Goal: Task Accomplishment & Management: Manage account settings

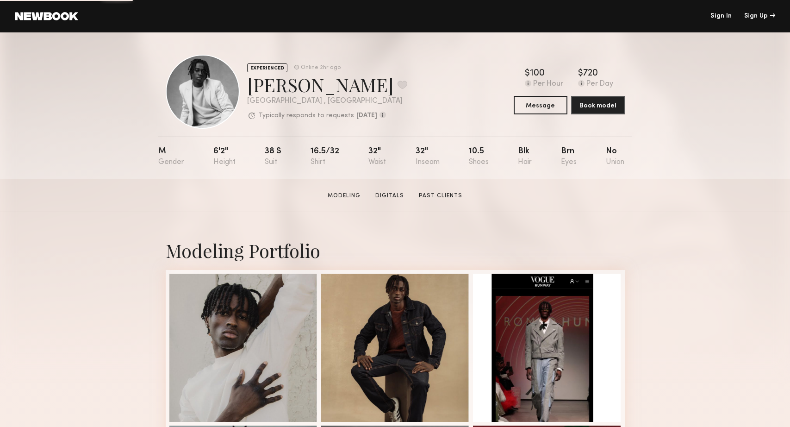
click at [720, 14] on link "Sign In" at bounding box center [720, 16] width 21 height 6
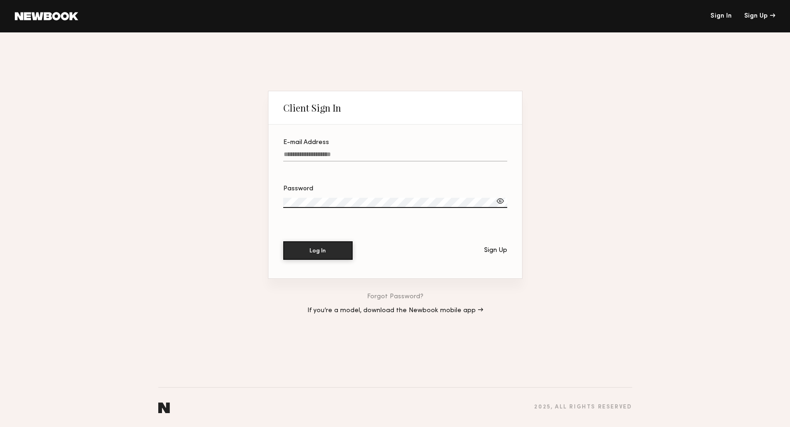
click at [304, 154] on input "E-mail Address" at bounding box center [395, 156] width 224 height 11
type input "*"
type input "**********"
click at [283, 241] on button "Log In" at bounding box center [317, 250] width 69 height 19
click at [448, 245] on div "Log In Sign Up" at bounding box center [395, 250] width 224 height 19
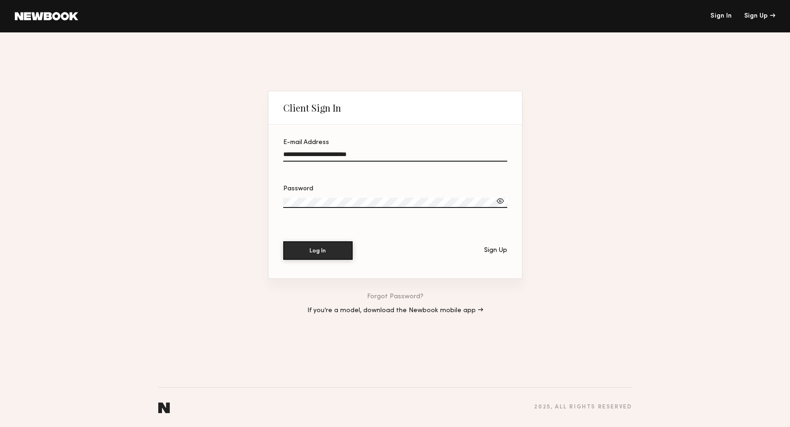
click at [497, 199] on div at bounding box center [500, 200] width 9 height 9
click at [288, 197] on label "Password" at bounding box center [395, 201] width 224 height 31
click at [303, 259] on button "Log In" at bounding box center [317, 250] width 69 height 19
click at [366, 154] on input "**********" at bounding box center [395, 156] width 224 height 11
click at [362, 193] on label "Password" at bounding box center [395, 201] width 224 height 31
